Goal: Task Accomplishment & Management: Complete application form

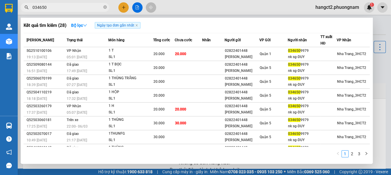
type input "034650"
click at [123, 6] on div at bounding box center [195, 87] width 391 height 175
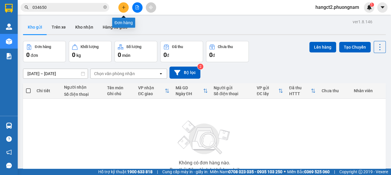
click at [123, 6] on icon "plus" at bounding box center [124, 7] width 4 height 4
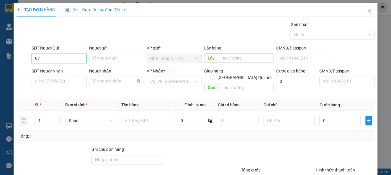
type input "0"
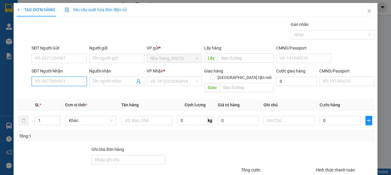
click at [38, 79] on input "SĐT Người Nhận" at bounding box center [59, 81] width 55 height 9
type input "0797159005"
click at [109, 80] on input "Người nhận" at bounding box center [114, 81] width 42 height 6
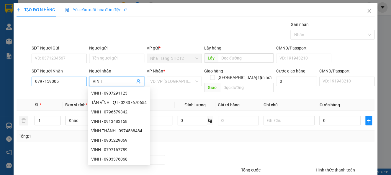
type input "VINH"
click at [69, 84] on input "0797159005" at bounding box center [59, 81] width 55 height 9
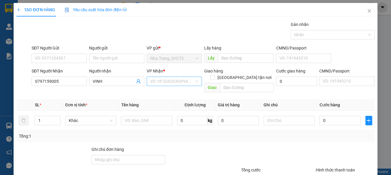
click at [179, 81] on input "search" at bounding box center [172, 81] width 44 height 9
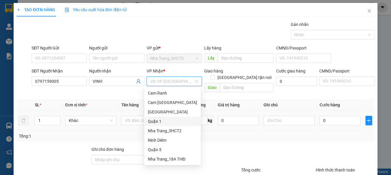
drag, startPoint x: 164, startPoint y: 122, endPoint x: 153, endPoint y: 121, distance: 11.3
click at [164, 122] on div "Quận 1" at bounding box center [172, 121] width 49 height 6
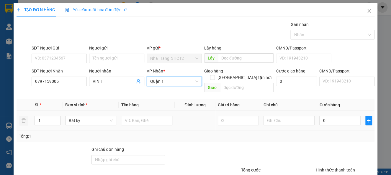
drag, startPoint x: 34, startPoint y: 117, endPoint x: 30, endPoint y: 118, distance: 3.9
click at [31, 118] on tr "1 Bất kỳ 0 0" at bounding box center [196, 121] width 358 height 20
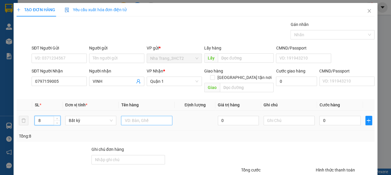
type input "8"
click at [128, 116] on input "text" at bounding box center [146, 120] width 51 height 9
type input "8 THÙNG XỐP"
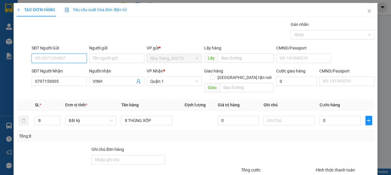
click at [44, 59] on input "SĐT Người Gửi" at bounding box center [59, 58] width 55 height 9
type input "0901969224"
click at [57, 67] on div "0901969224 - THUẬN" at bounding box center [58, 70] width 47 height 6
type input "THUẬN"
type input "0901969224"
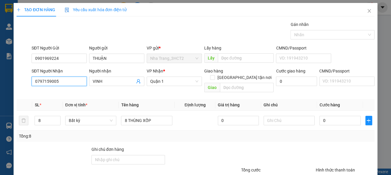
click at [62, 78] on input "0797159005" at bounding box center [59, 81] width 55 height 9
type input "0797159005"
click at [320, 116] on input "0" at bounding box center [340, 120] width 41 height 9
click at [214, 75] on input "[GEOGRAPHIC_DATA] tận nơi" at bounding box center [212, 77] width 4 height 4
checkbox input "true"
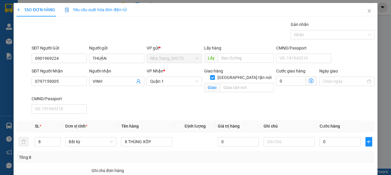
click at [235, 86] on div "Giao" at bounding box center [239, 87] width 70 height 9
click at [229, 83] on input "text" at bounding box center [247, 87] width 54 height 9
type input "62 [PERSON_NAME] HUÂN, [GEOGRAPHIC_DATA]"
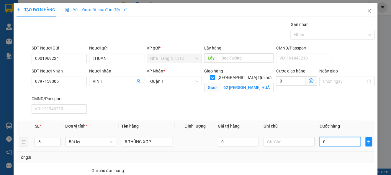
click at [330, 140] on input "0" at bounding box center [340, 141] width 41 height 9
type input "4"
type input "40"
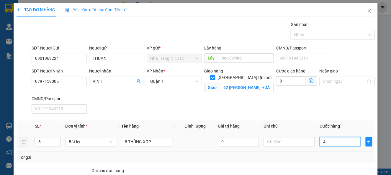
type input "40"
type input "400"
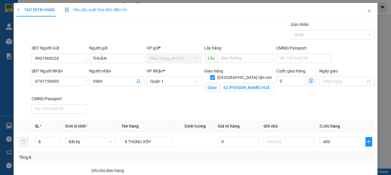
type input "400.000"
click at [295, 105] on div "SĐT Người Nhận 0797159005 Người nhận VINH VP Nhận * Quận 1 Giao hàng Giao tận n…" at bounding box center [203, 92] width 346 height 48
click at [260, 83] on input "62 [PERSON_NAME] HUÂN, [GEOGRAPHIC_DATA]" at bounding box center [247, 87] width 54 height 9
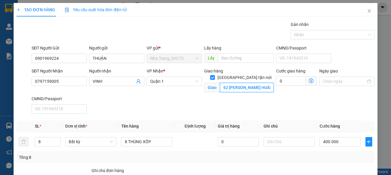
click at [260, 83] on input "62 [PERSON_NAME] HUÂN, [GEOGRAPHIC_DATA]" at bounding box center [247, 87] width 54 height 9
click at [261, 83] on input "62 [PERSON_NAME] HUÂN, [GEOGRAPHIC_DATA]" at bounding box center [247, 87] width 54 height 9
click at [239, 83] on input "62 [PERSON_NAME] HUÂN, [GEOGRAPHIC_DATA]" at bounding box center [247, 87] width 54 height 9
click at [308, 78] on span at bounding box center [312, 81] width 12 height 9
click at [309, 81] on icon "dollar-circle" at bounding box center [311, 81] width 5 height 5
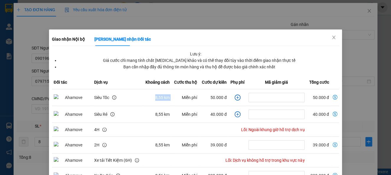
drag, startPoint x: 153, startPoint y: 98, endPoint x: 176, endPoint y: 100, distance: 22.5
click at [176, 100] on tr "Siêu Tốc 8,55 km Miễn phí 50.000 đ 50.000 đ" at bounding box center [196, 97] width 288 height 17
click at [333, 36] on icon "close" at bounding box center [334, 38] width 3 height 4
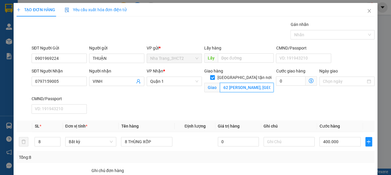
click at [263, 84] on input "62 [PERSON_NAME], [GEOGRAPHIC_DATA]. [GEOGRAPHIC_DATA]" at bounding box center [247, 87] width 54 height 9
type input "62 [PERSON_NAME], [GEOGRAPHIC_DATA]. [GEOGRAPHIC_DATA] (GTN: 300"
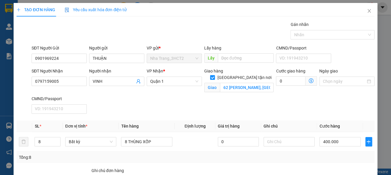
click at [214, 75] on input "[GEOGRAPHIC_DATA] tận nơi" at bounding box center [212, 77] width 4 height 4
checkbox input "false"
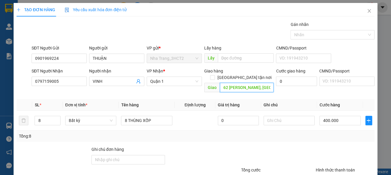
click at [242, 83] on input "62 [PERSON_NAME], [GEOGRAPHIC_DATA]. [GEOGRAPHIC_DATA] (GTN: 300" at bounding box center [247, 87] width 54 height 9
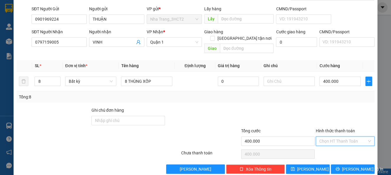
click at [324, 137] on input "Hình thức thanh toán" at bounding box center [344, 141] width 48 height 9
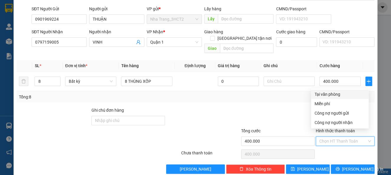
click at [327, 95] on div "Tại văn phòng" at bounding box center [340, 94] width 51 height 6
type input "0"
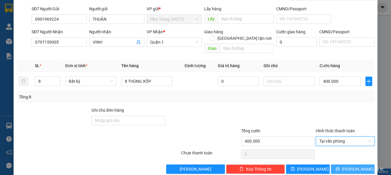
click at [345, 166] on span "[PERSON_NAME] và In" at bounding box center [362, 169] width 41 height 6
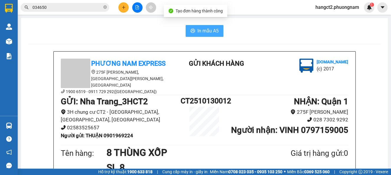
click at [212, 32] on span "In mẫu A5" at bounding box center [208, 30] width 21 height 7
